Goal: Transaction & Acquisition: Purchase product/service

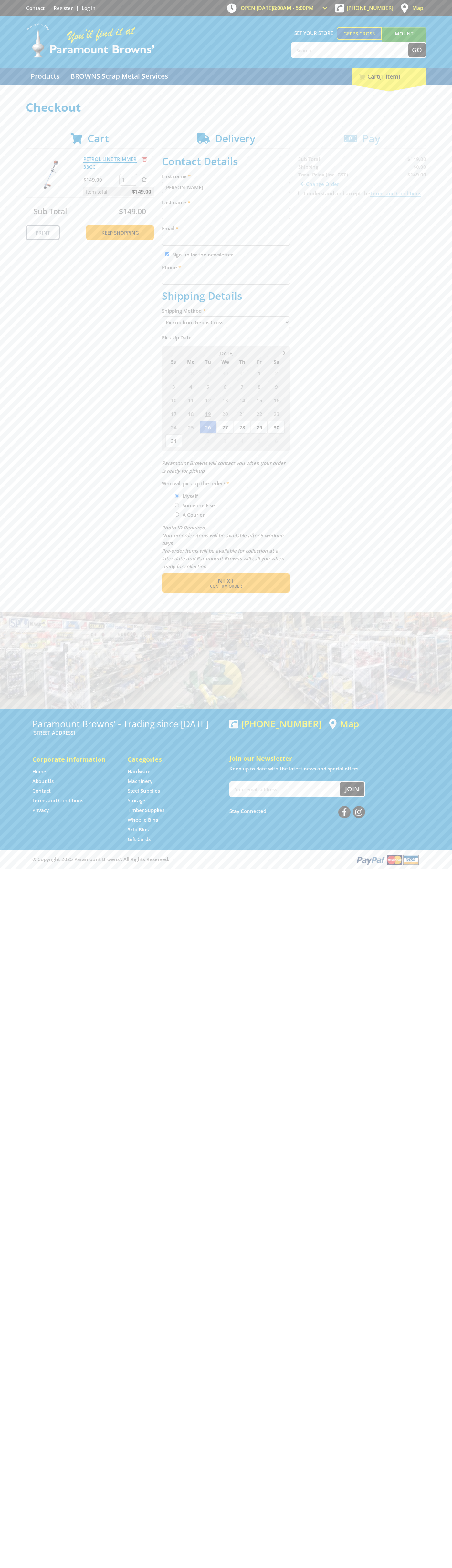
type input "[PERSON_NAME]"
type input "[EMAIL_ADDRESS][DOMAIN_NAME]"
type input "0293744000"
click at [226, 581] on span "Next" at bounding box center [226, 581] width 16 height 9
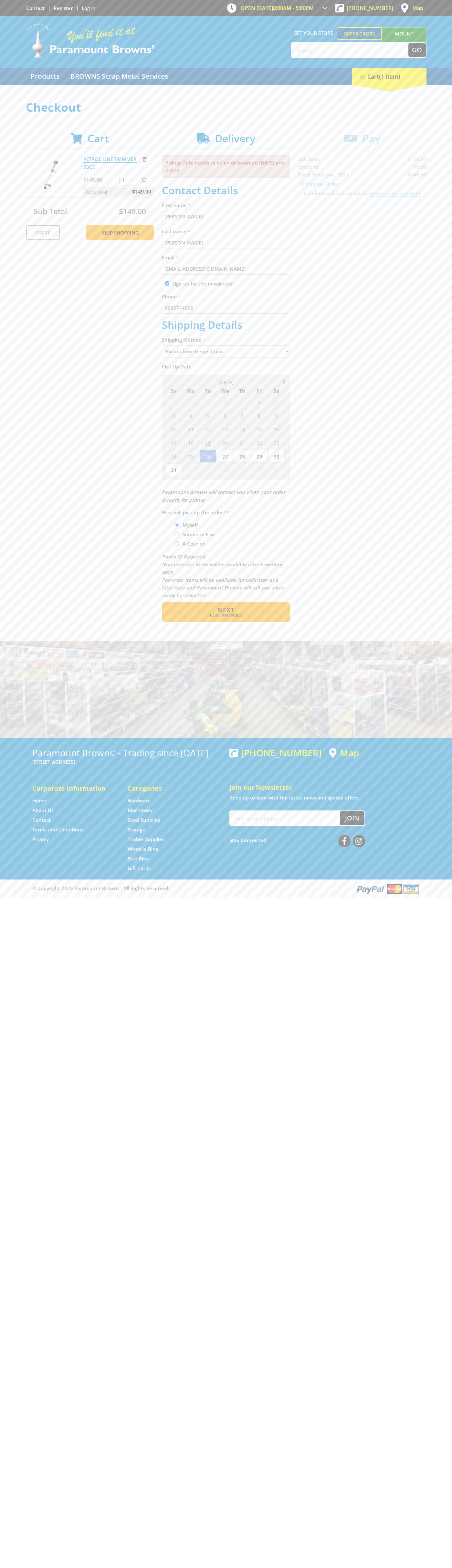
type input "[PERSON_NAME]"
click at [226, 615] on span "Confirm order" at bounding box center [225, 616] width 100 height 4
click at [226, 610] on span "Next" at bounding box center [226, 610] width 16 height 9
